Goal: Navigation & Orientation: Find specific page/section

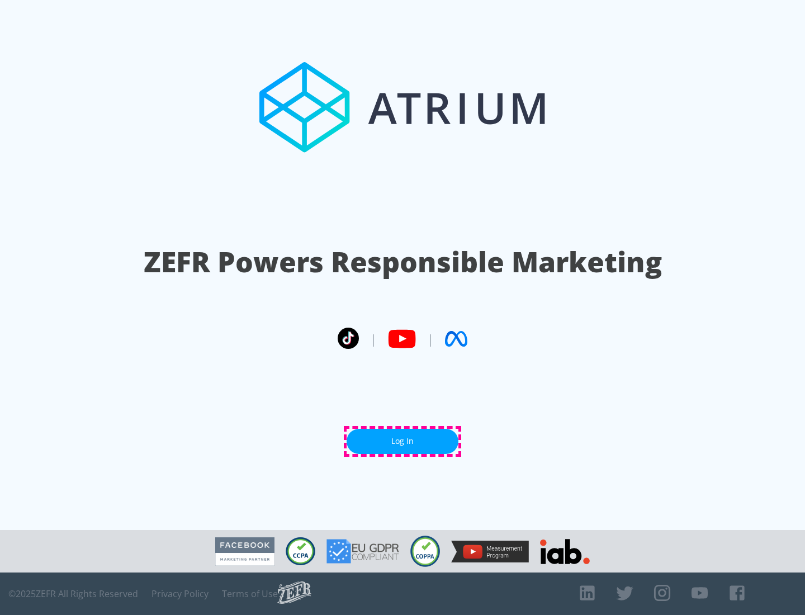
click at [402, 441] on link "Log In" at bounding box center [403, 441] width 112 height 25
